Goal: Task Accomplishment & Management: Complete application form

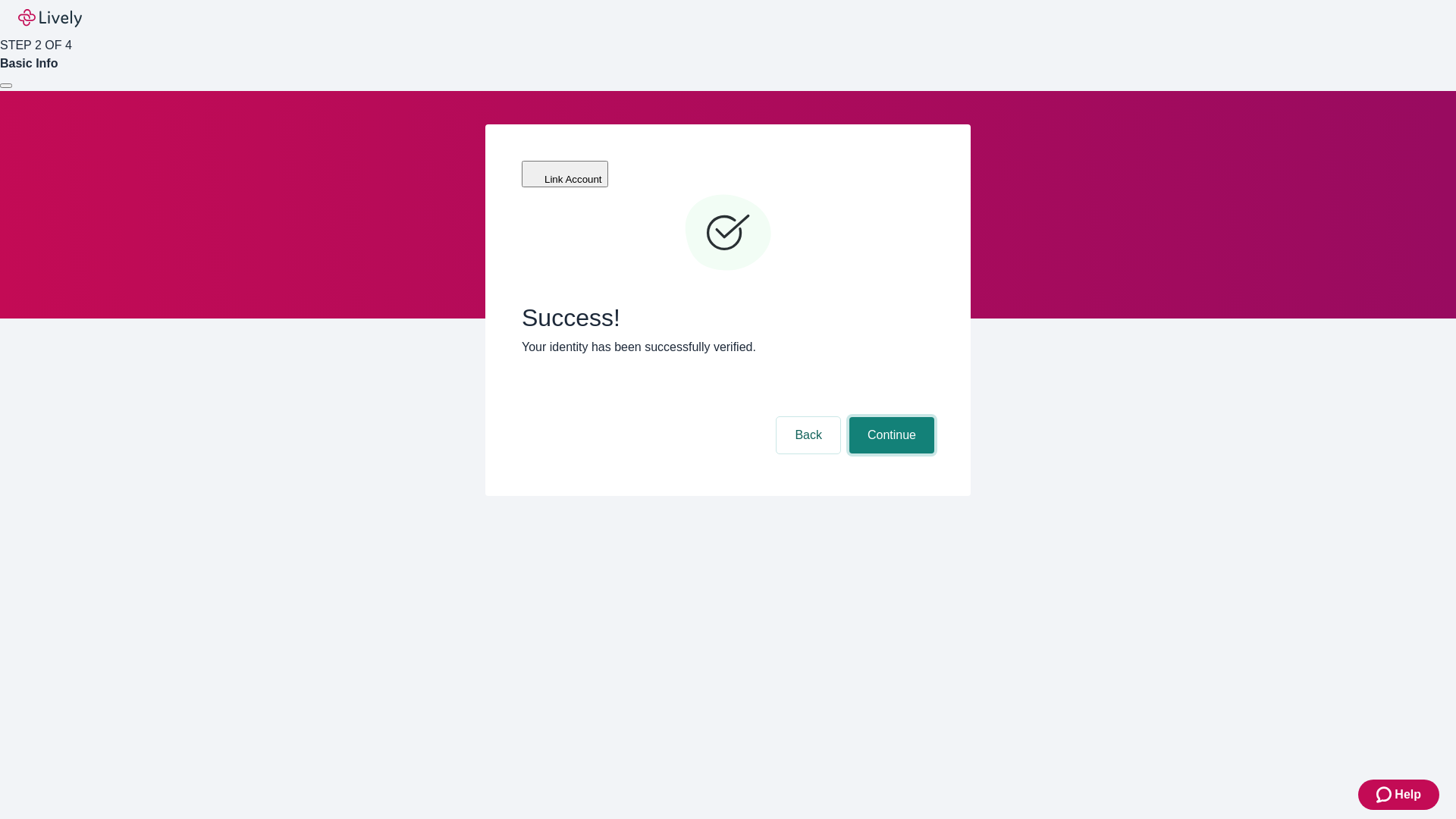
click at [889, 417] on button "Continue" at bounding box center [891, 435] width 85 height 36
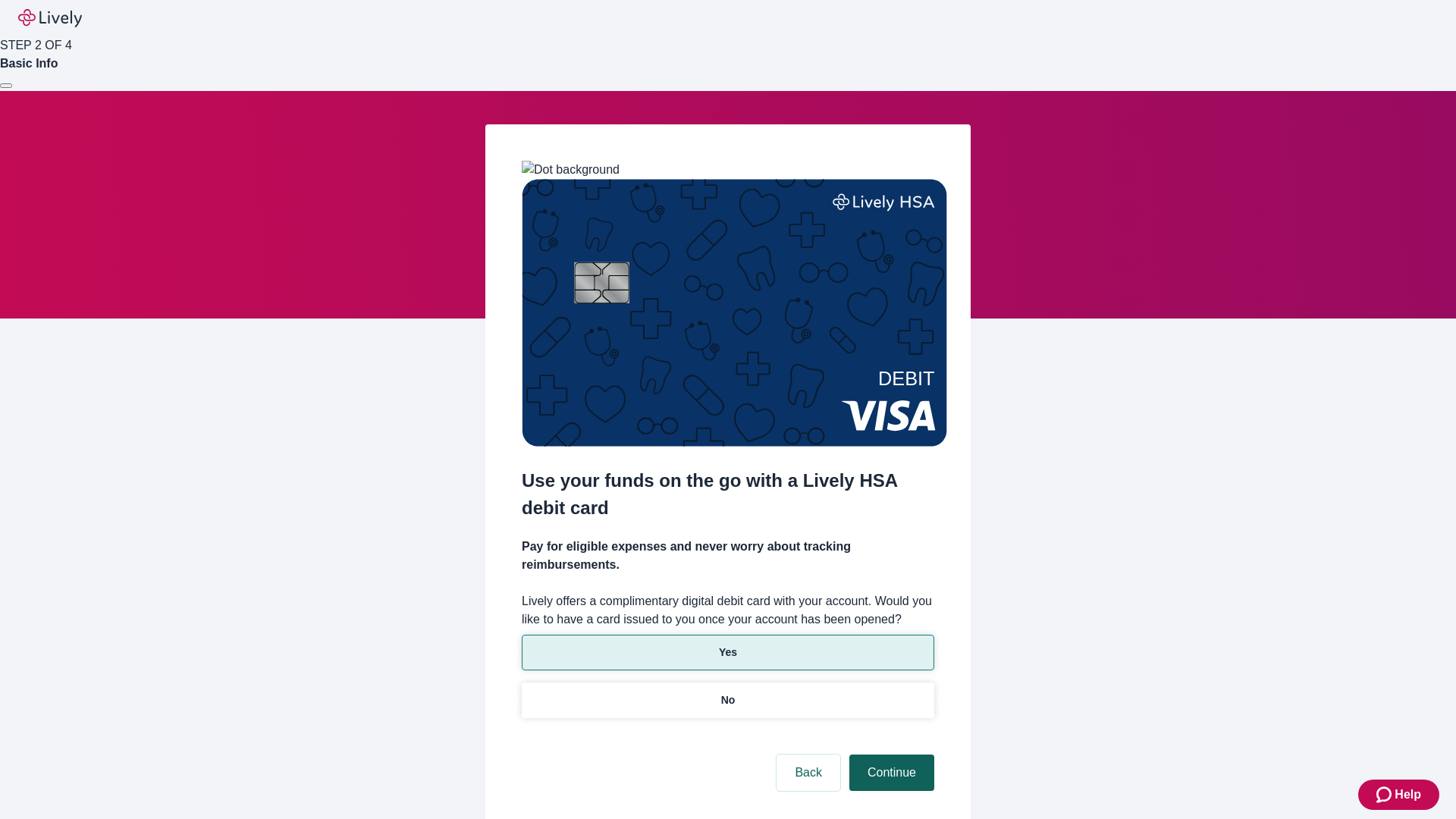
click at [728, 693] on p "No" at bounding box center [728, 700] width 15 height 16
click at [889, 755] on button "Continue" at bounding box center [891, 773] width 85 height 36
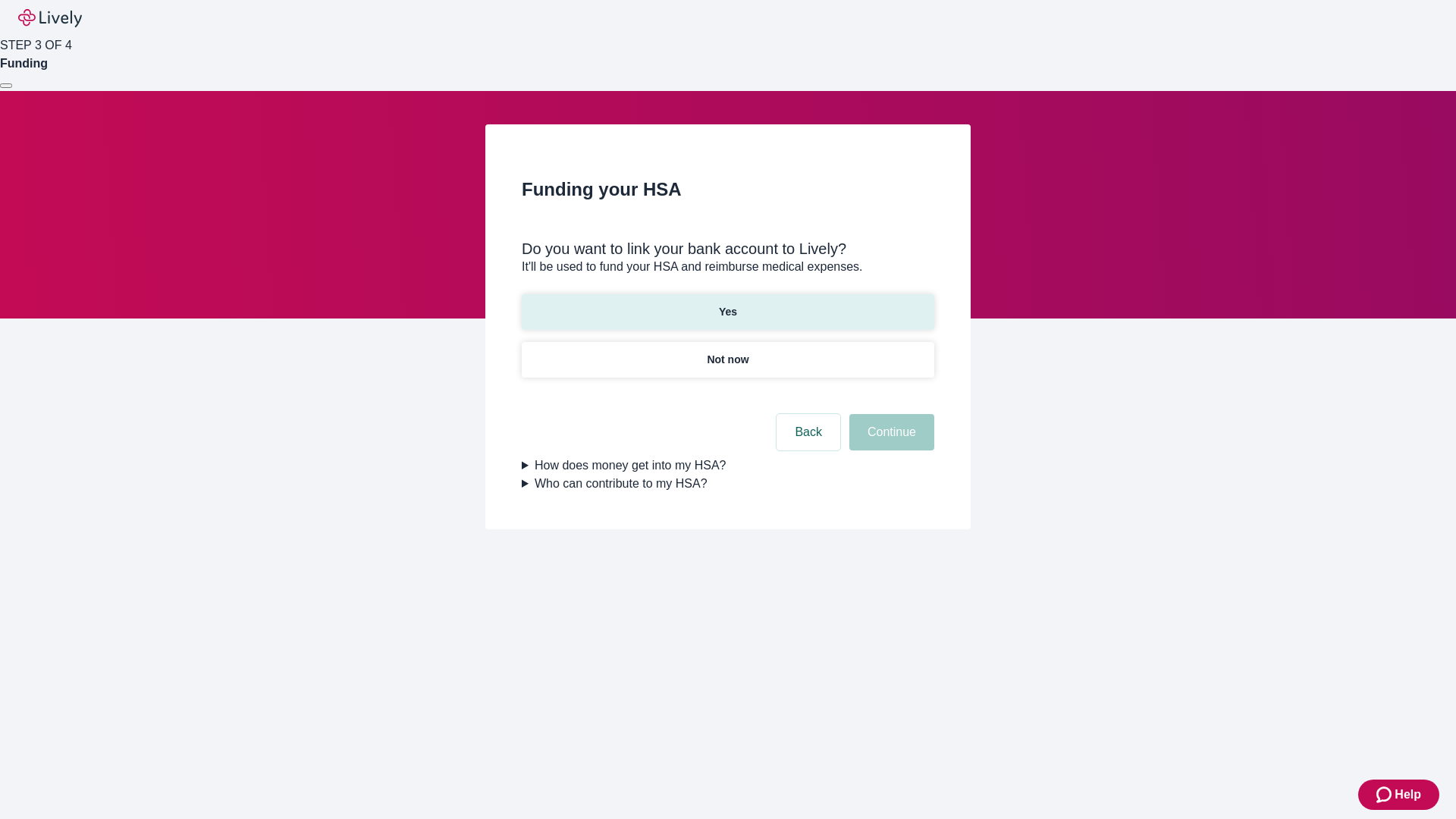
click at [728, 304] on p "Yes" at bounding box center [728, 311] width 19 height 16
click at [889, 415] on button "Continue" at bounding box center [891, 432] width 85 height 36
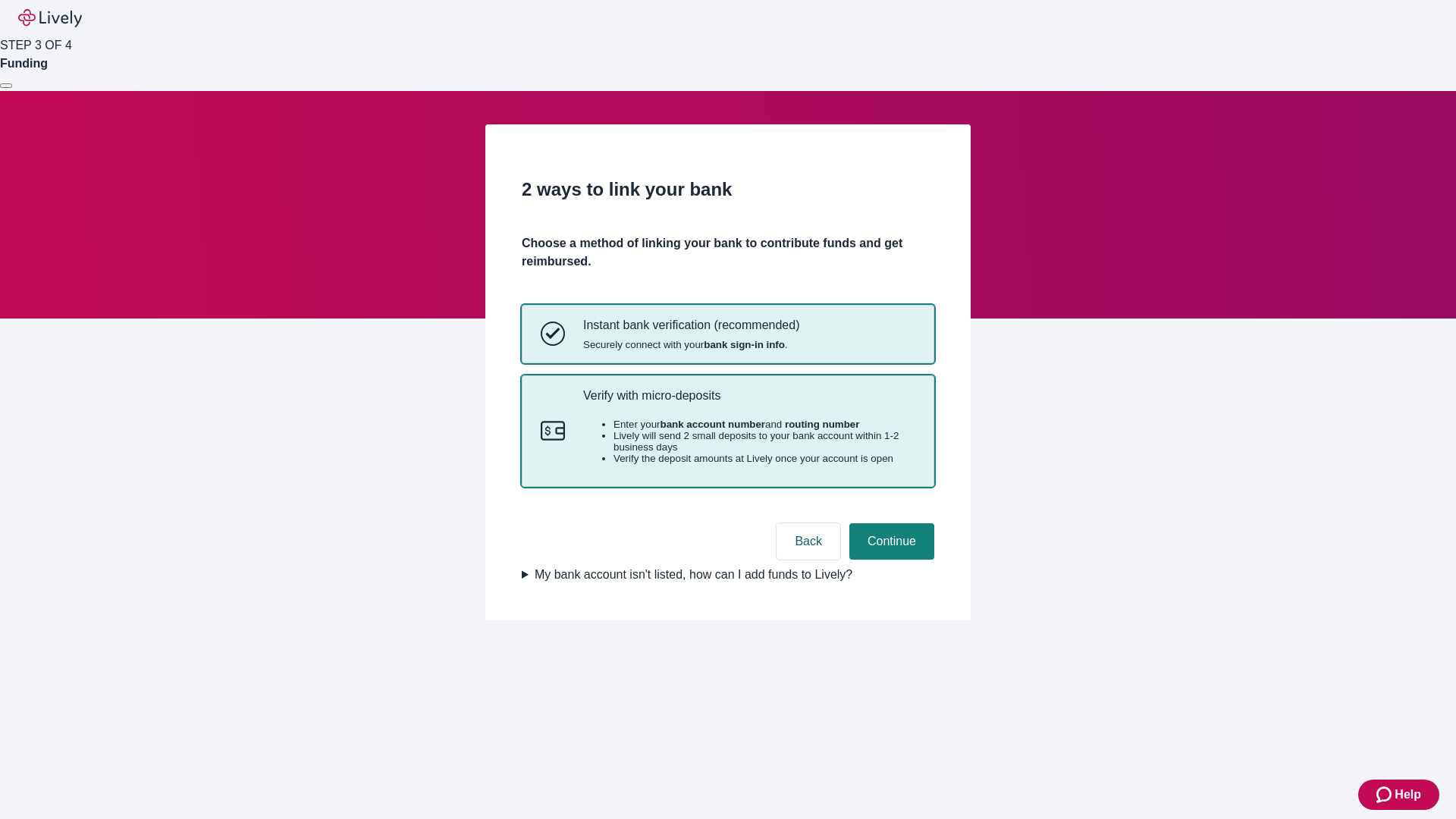
click at [748, 403] on p "Verify with micro-deposits" at bounding box center [749, 396] width 332 height 15
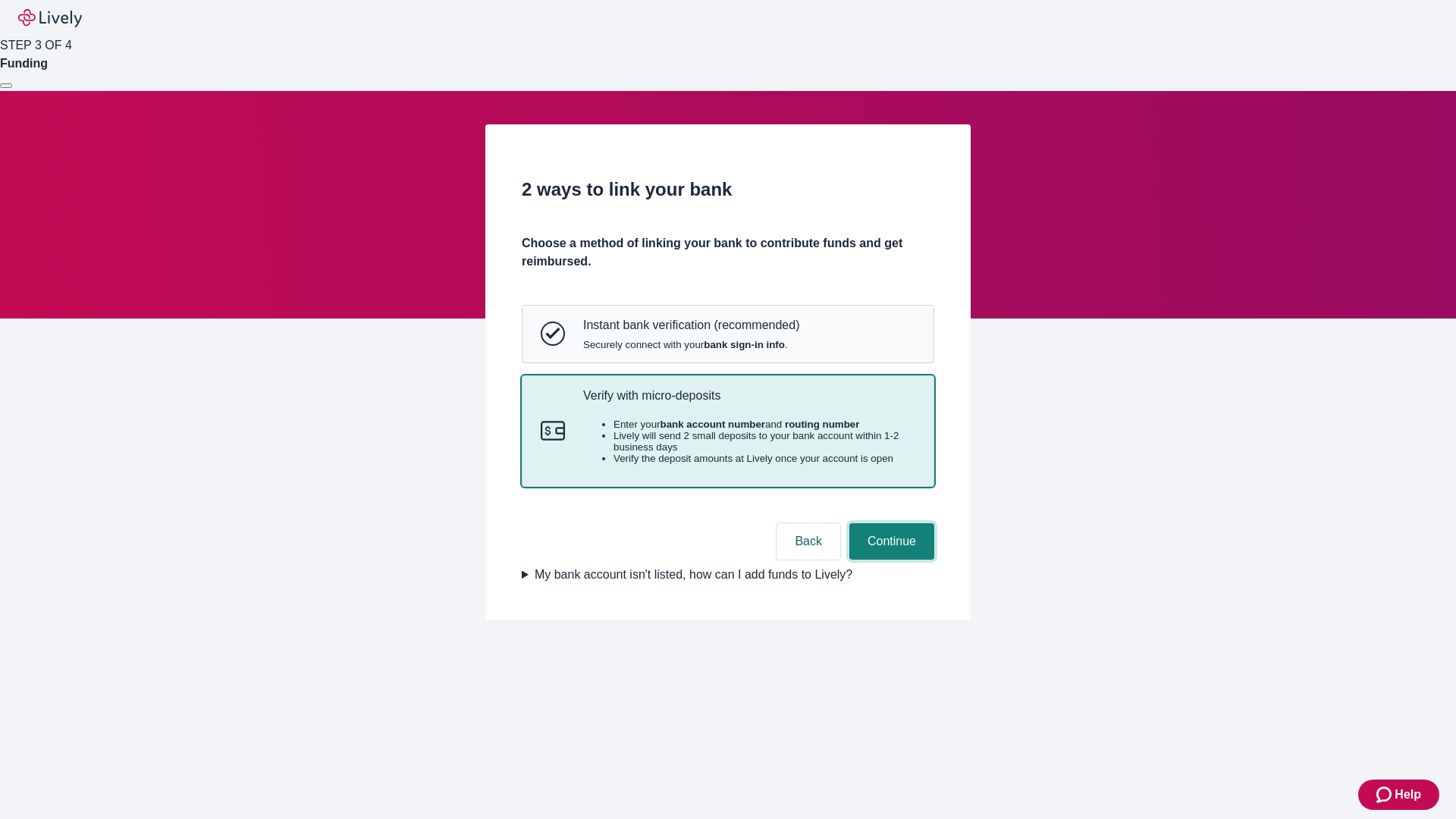
click at [889, 560] on button "Continue" at bounding box center [891, 541] width 85 height 36
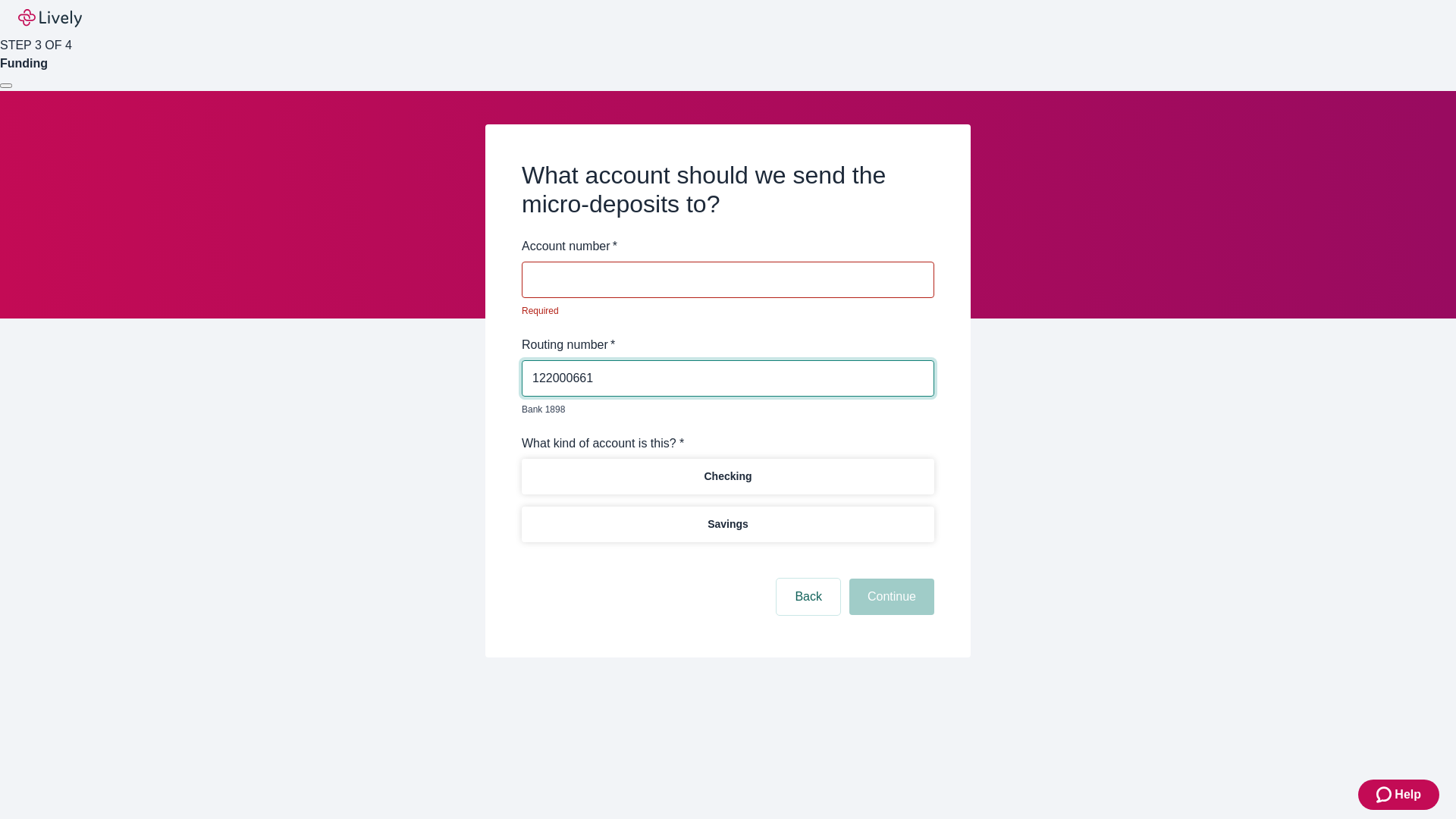
type input "122000661"
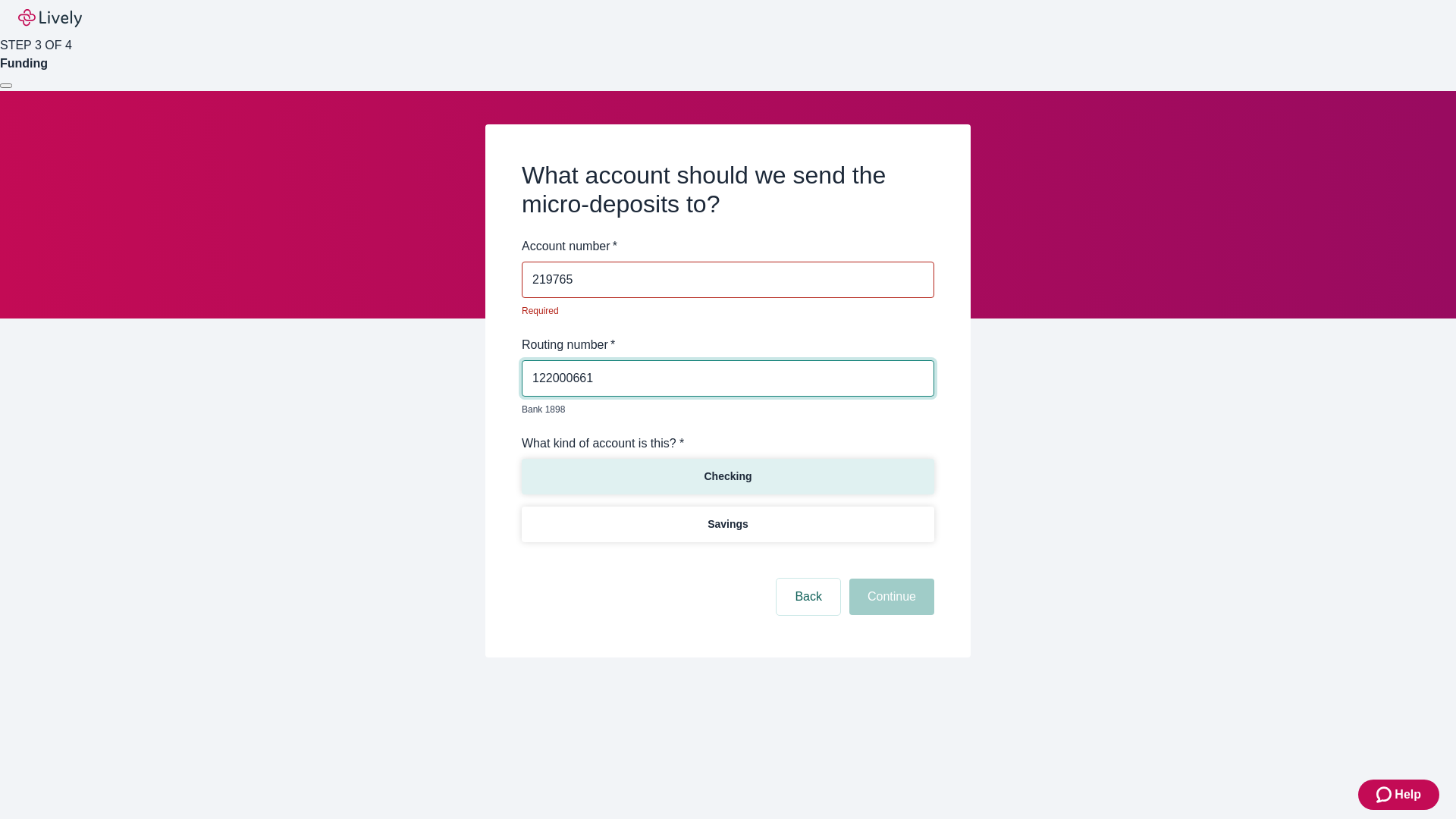
type input "219765"
click at [728, 469] on p "Checking" at bounding box center [727, 476] width 47 height 16
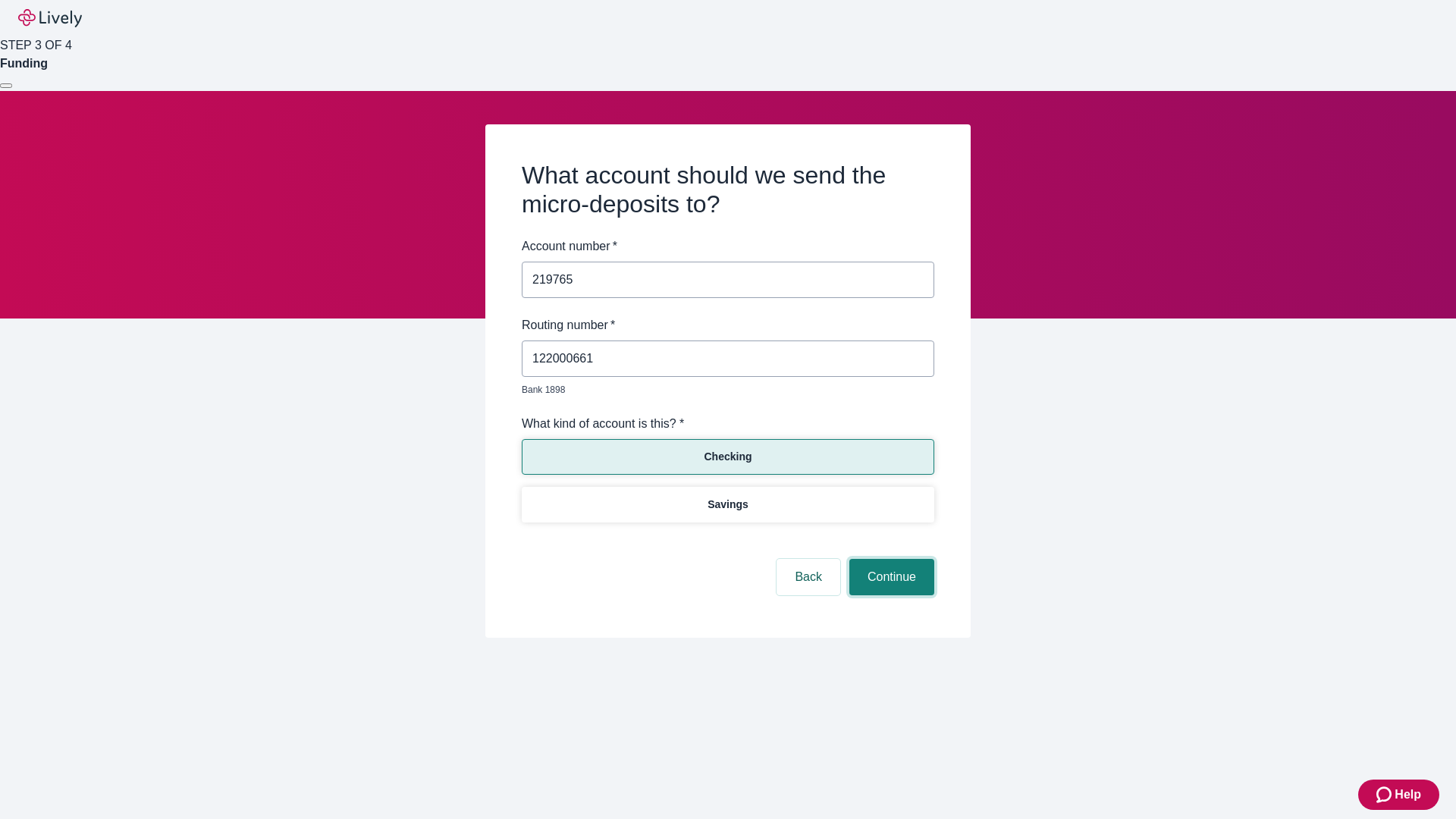
click at [889, 560] on button "Continue" at bounding box center [891, 576] width 85 height 36
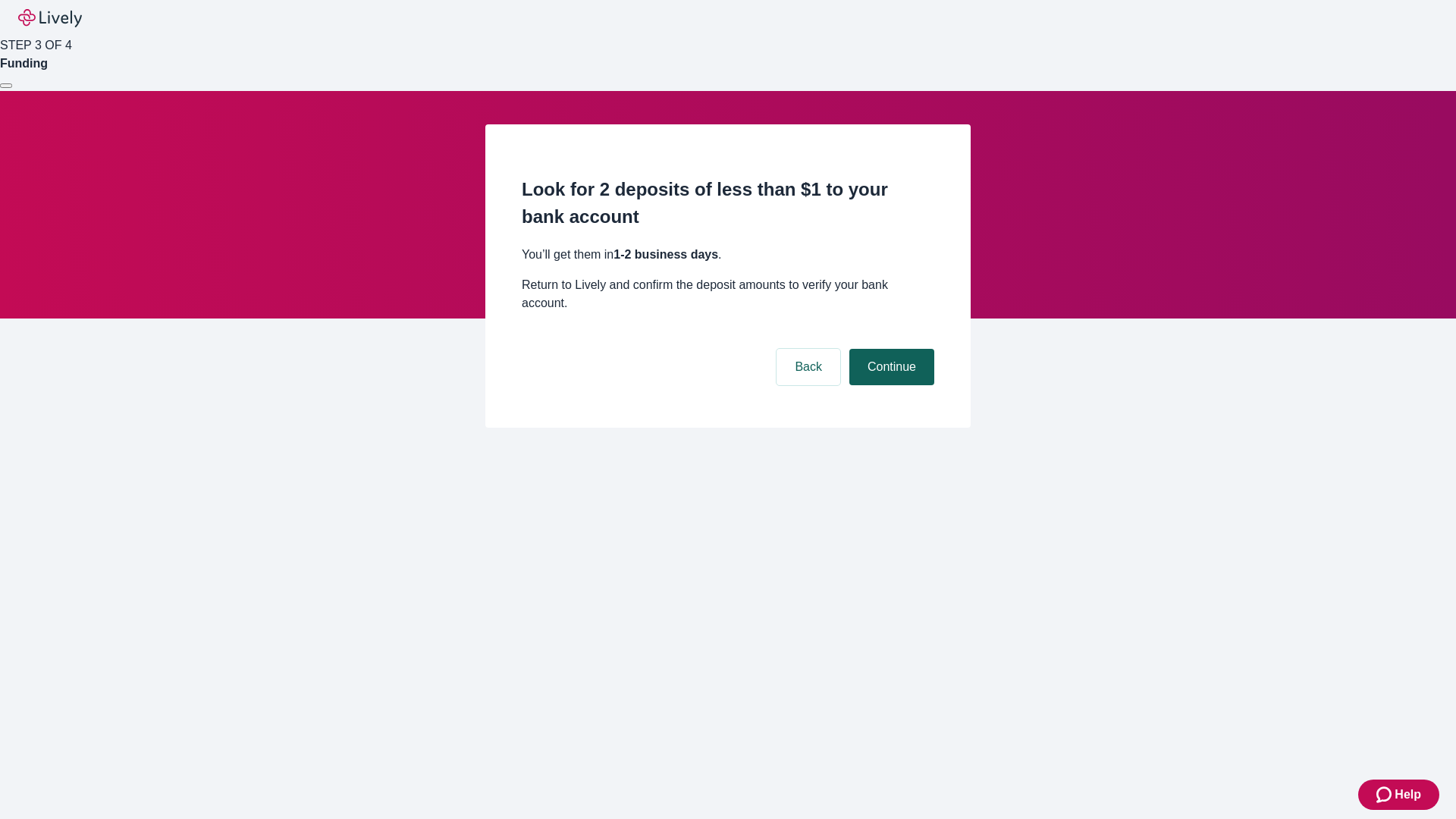
click at [889, 349] on button "Continue" at bounding box center [891, 366] width 85 height 36
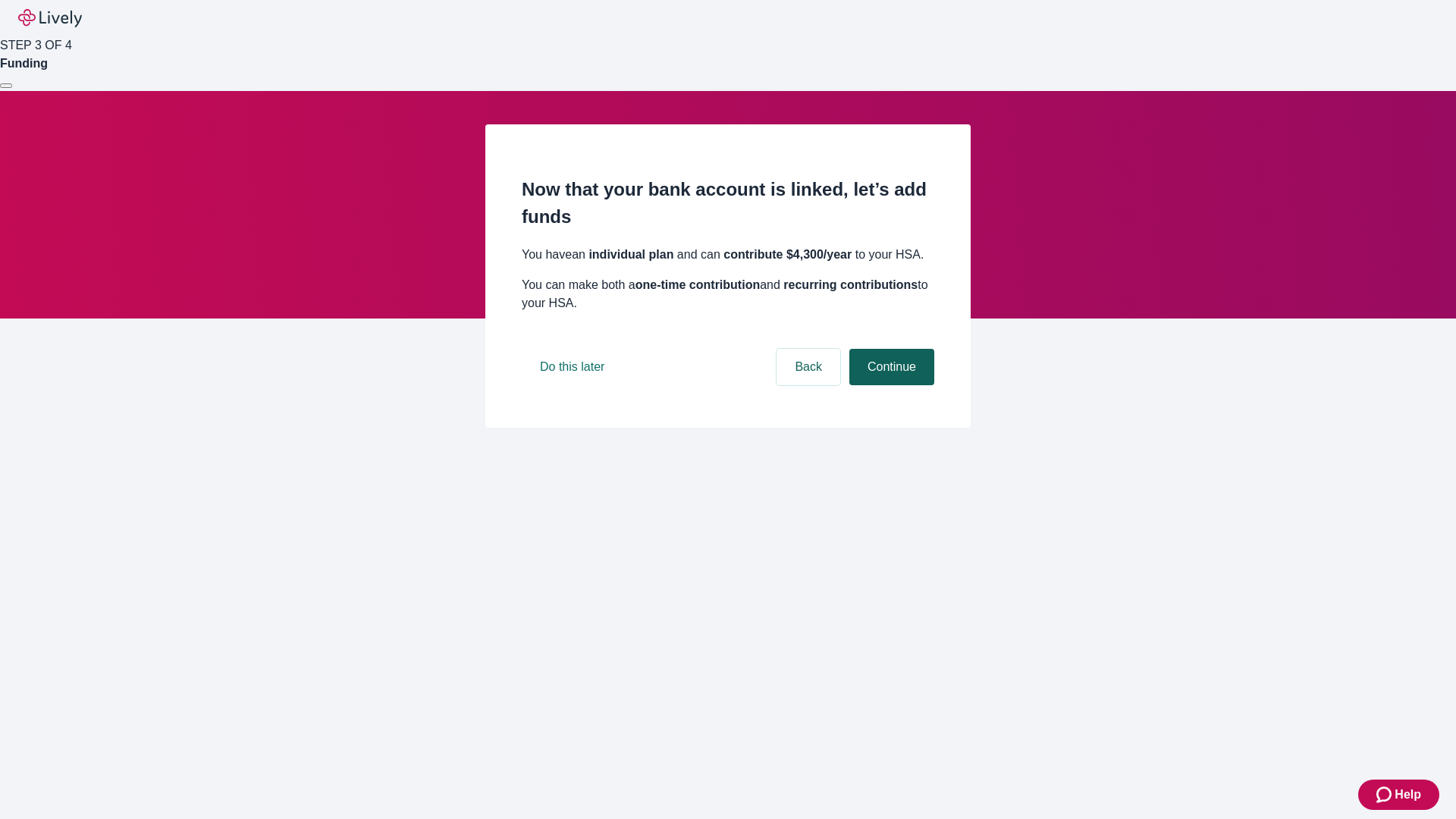
click at [889, 386] on button "Continue" at bounding box center [891, 366] width 85 height 36
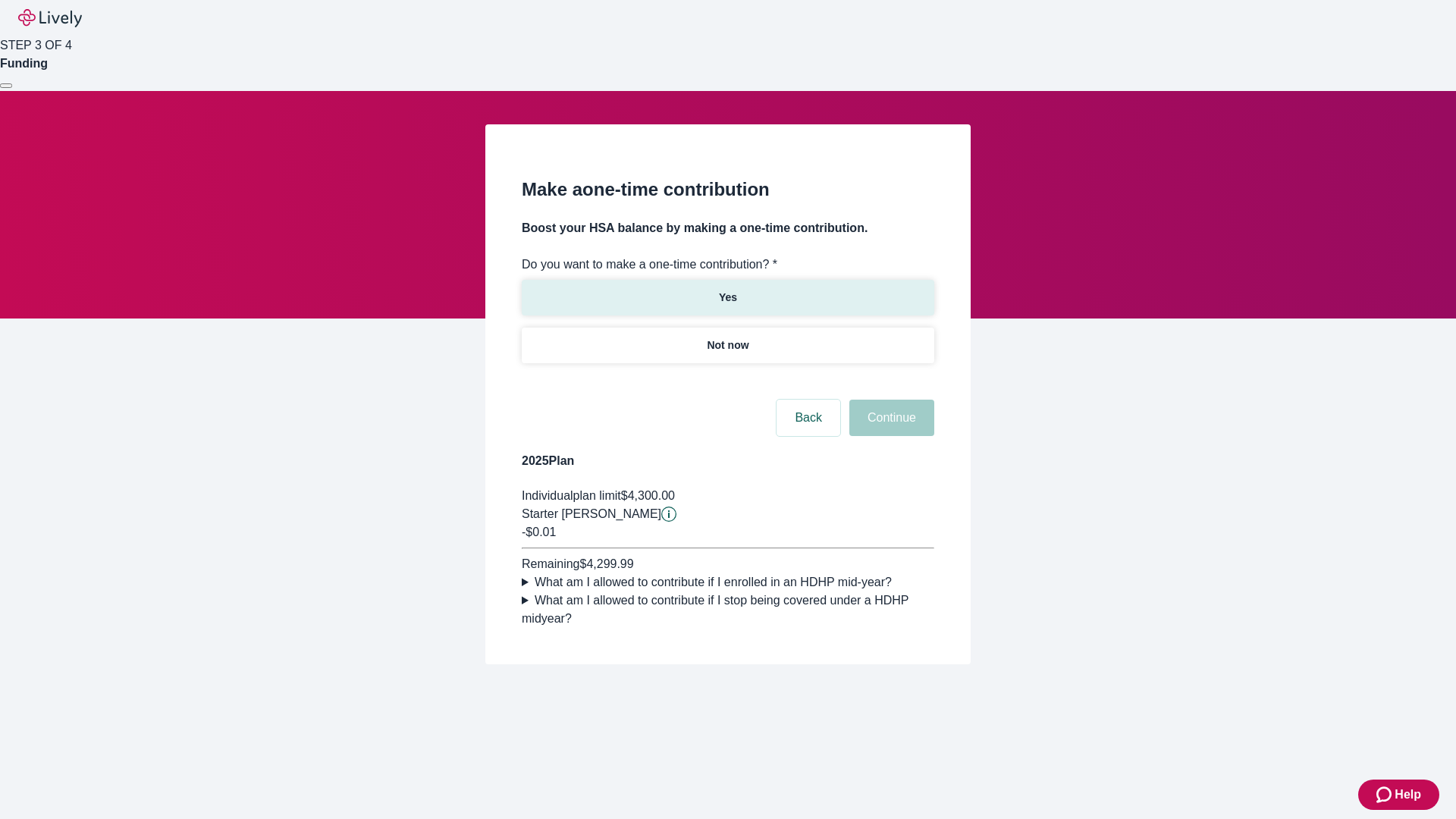
click at [728, 290] on p "Yes" at bounding box center [728, 297] width 19 height 16
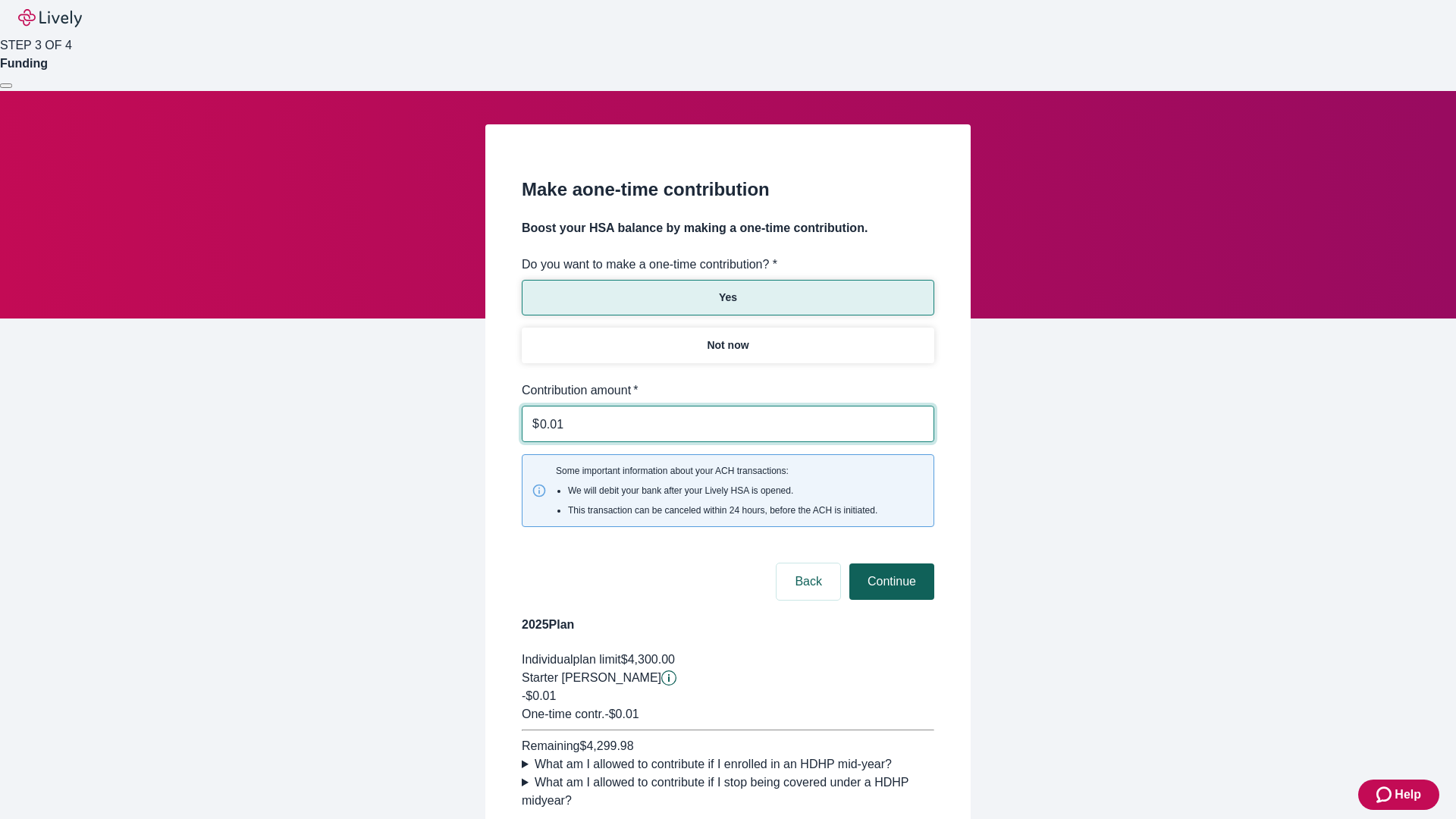
type input "0.01"
click at [889, 563] on button "Continue" at bounding box center [891, 581] width 85 height 36
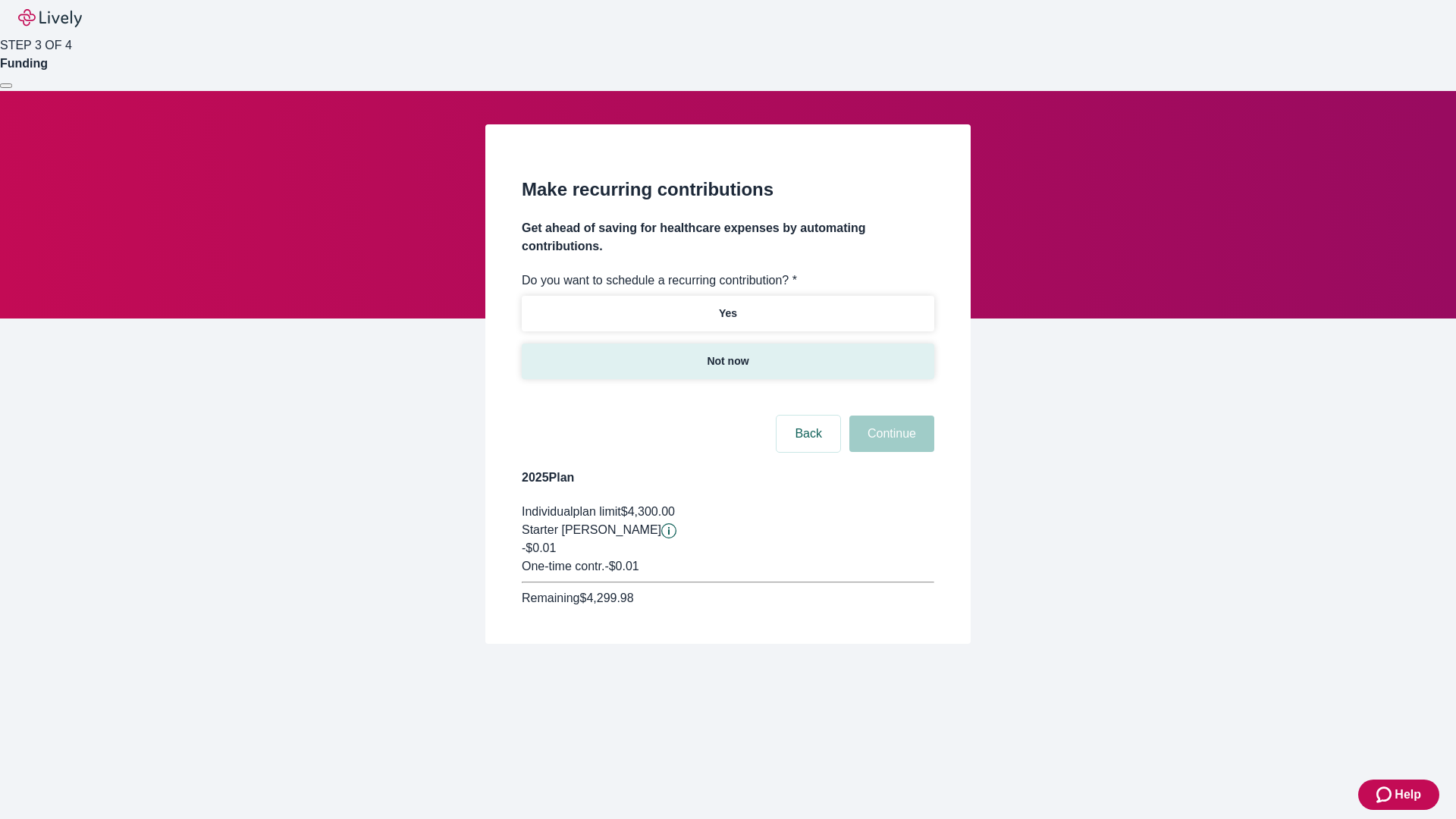
click at [728, 353] on p "Not now" at bounding box center [728, 361] width 42 height 16
click at [889, 416] on button "Continue" at bounding box center [891, 433] width 85 height 36
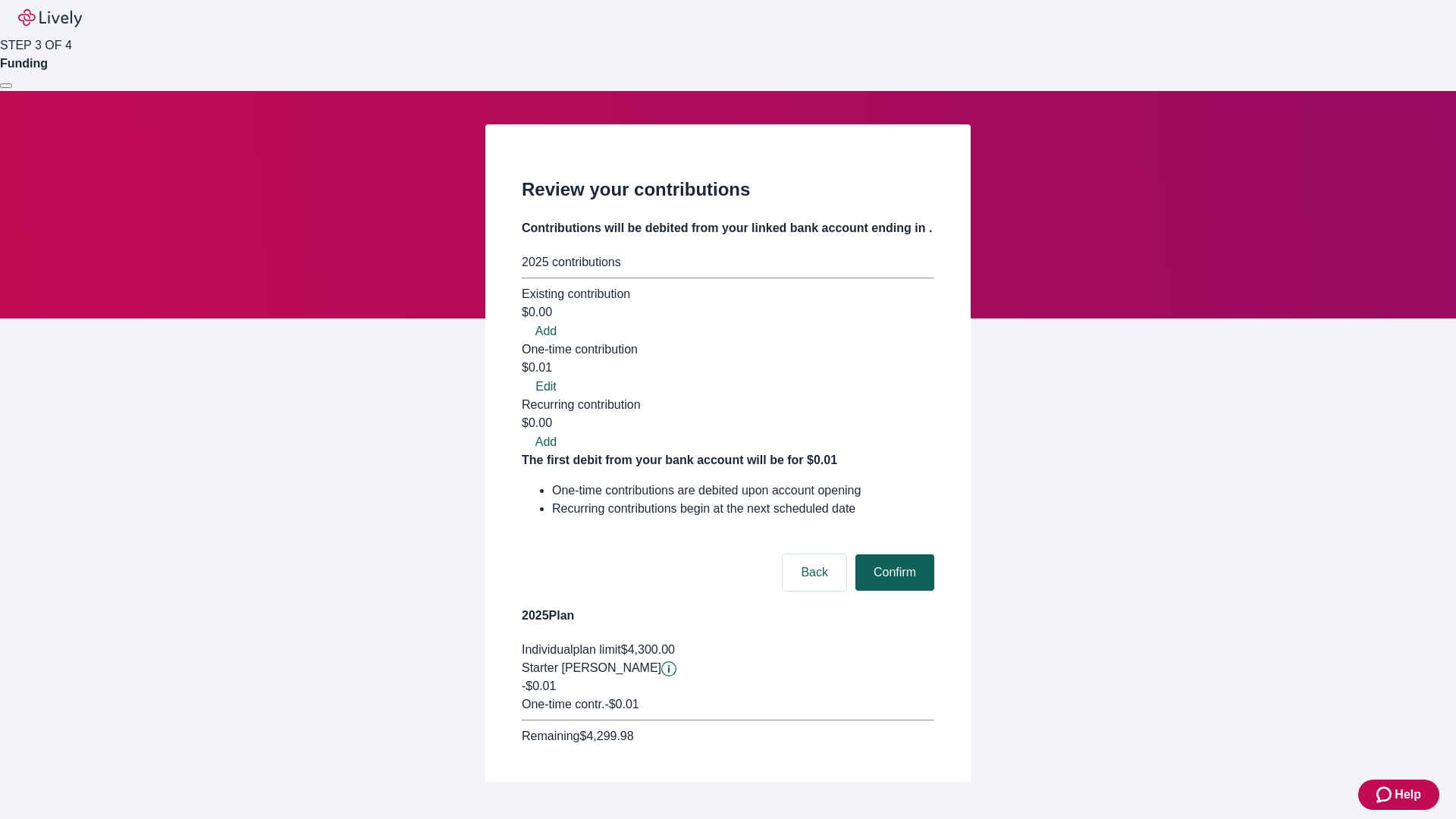
click at [892, 554] on button "Confirm" at bounding box center [894, 572] width 79 height 36
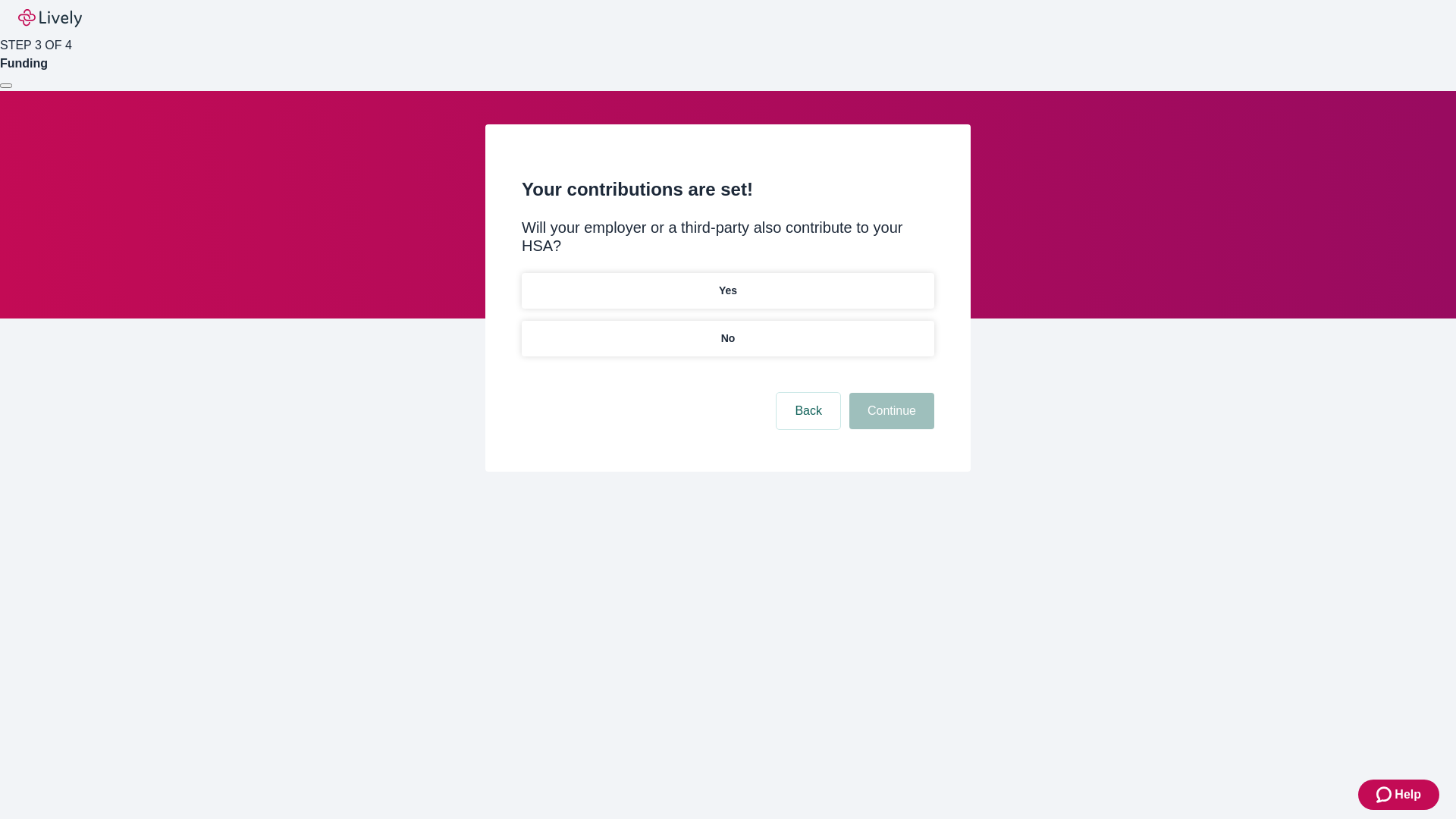
click at [728, 331] on p "No" at bounding box center [728, 338] width 15 height 16
click at [889, 393] on button "Continue" at bounding box center [891, 411] width 85 height 36
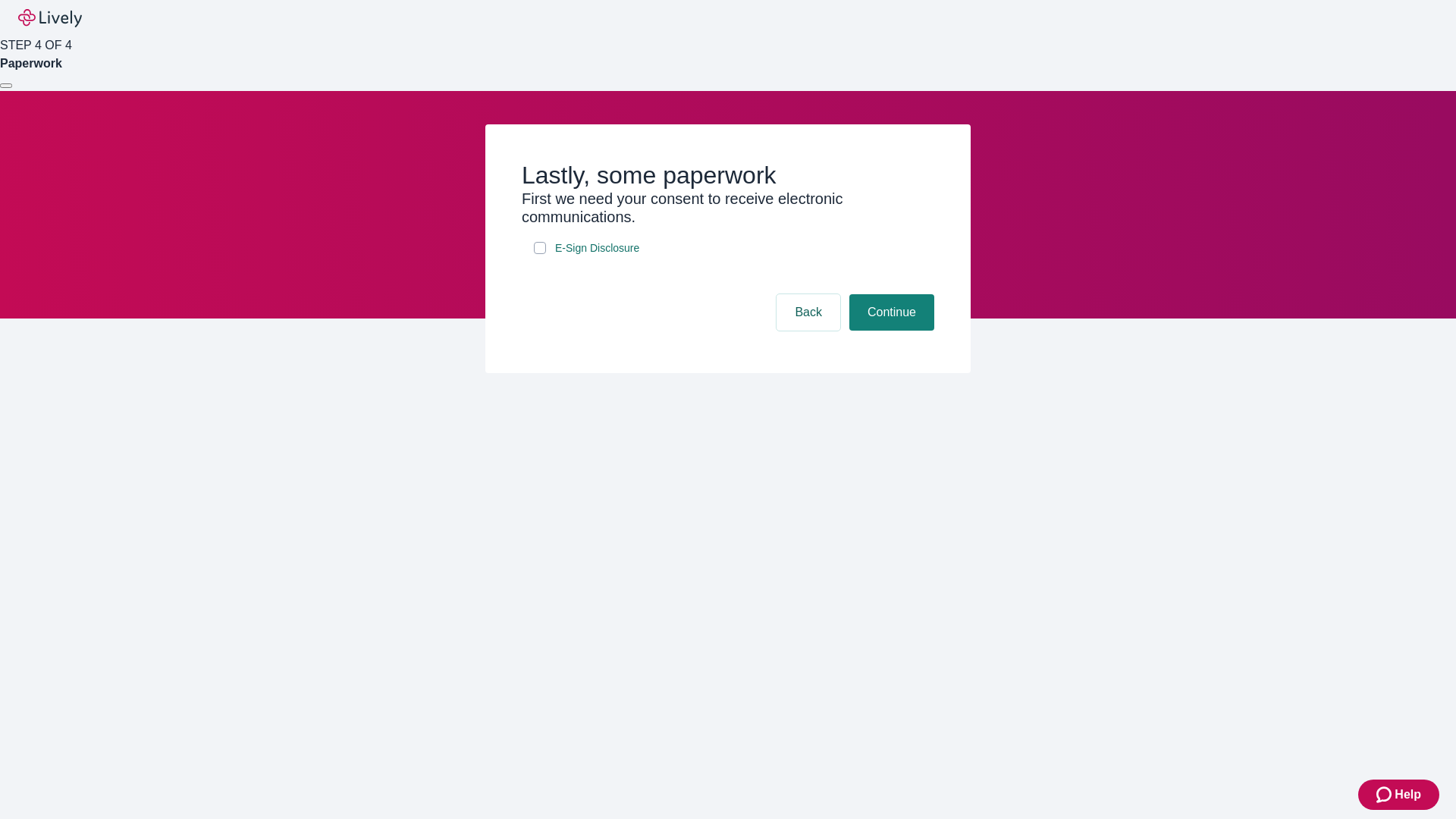
click at [540, 254] on input "E-Sign Disclosure" at bounding box center [539, 247] width 12 height 12
checkbox input "true"
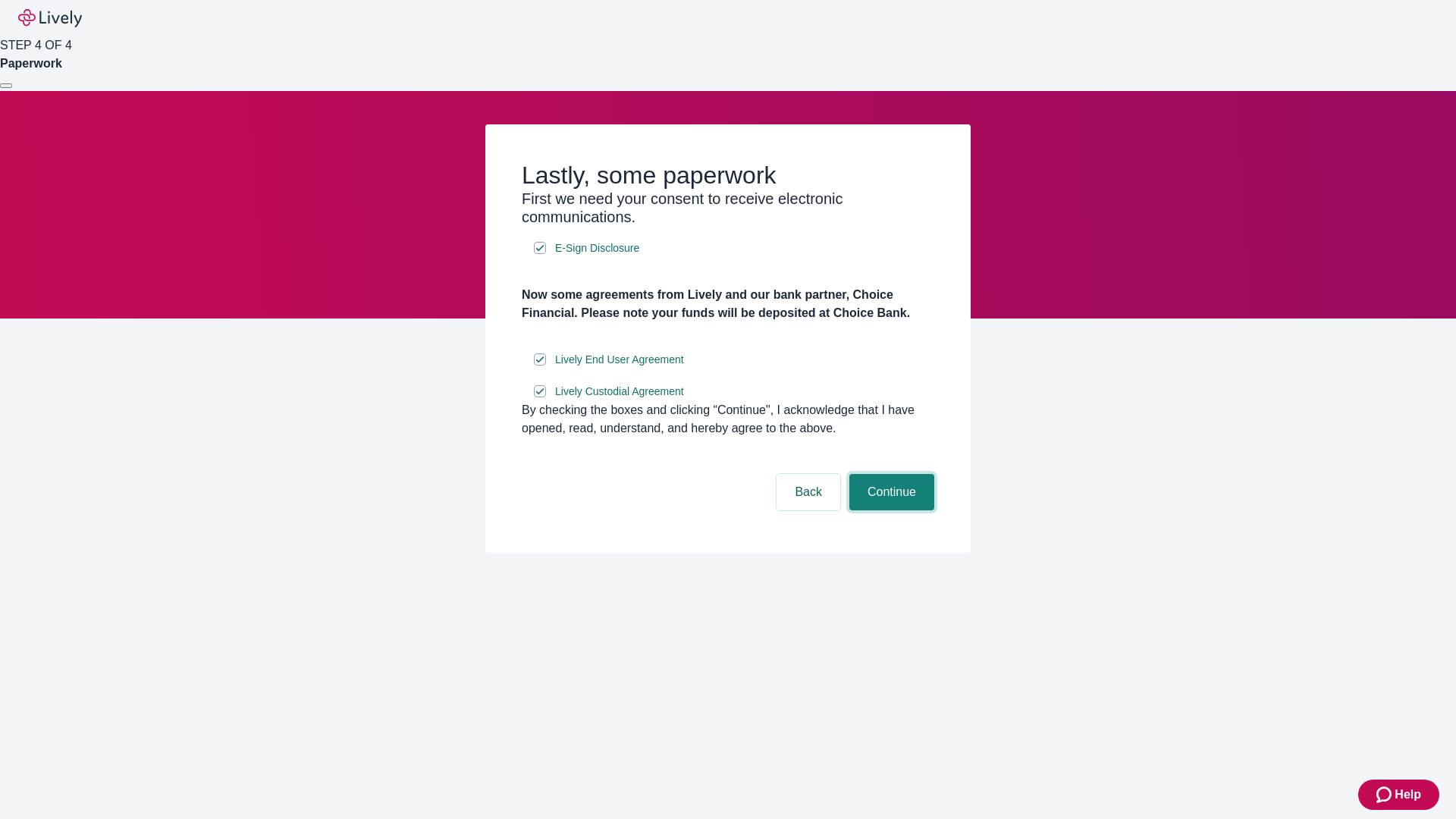
click at [889, 510] on button "Continue" at bounding box center [891, 492] width 85 height 36
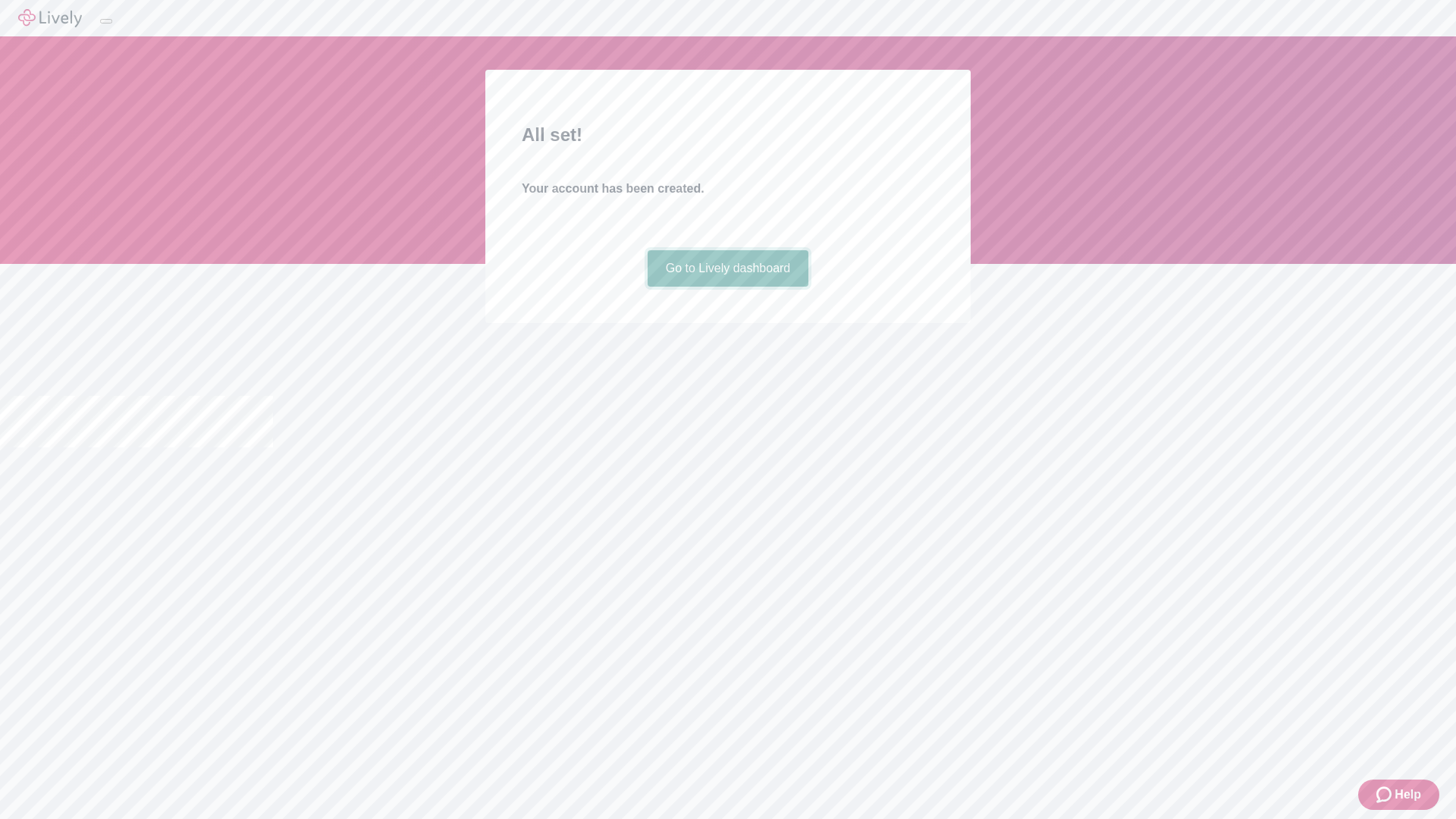
click at [728, 286] on link "Go to Lively dashboard" at bounding box center [728, 268] width 162 height 36
